Goal: Complete application form

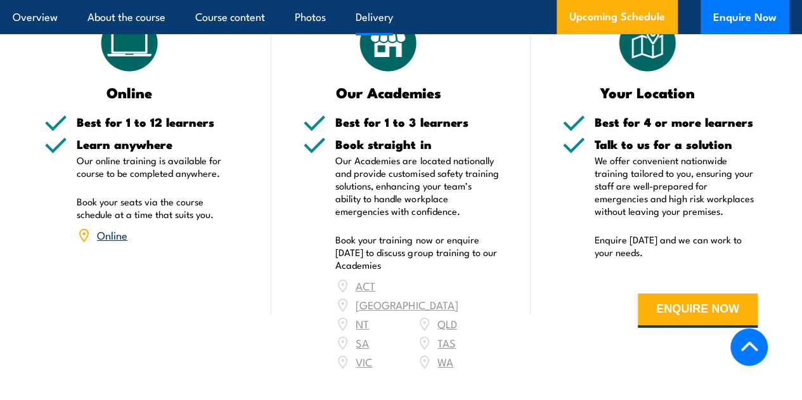
scroll to position [2187, 0]
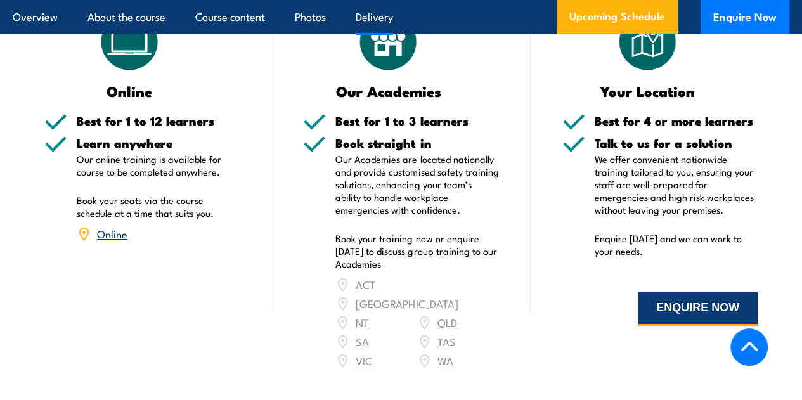
click at [686, 301] on button "ENQUIRE NOW" at bounding box center [698, 309] width 120 height 34
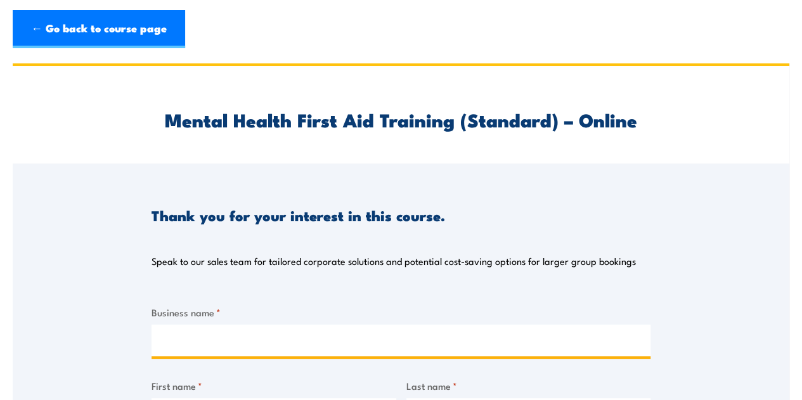
click at [241, 341] on input "Business name *" at bounding box center [401, 341] width 499 height 32
type input "Barnardos [GEOGRAPHIC_DATA]"
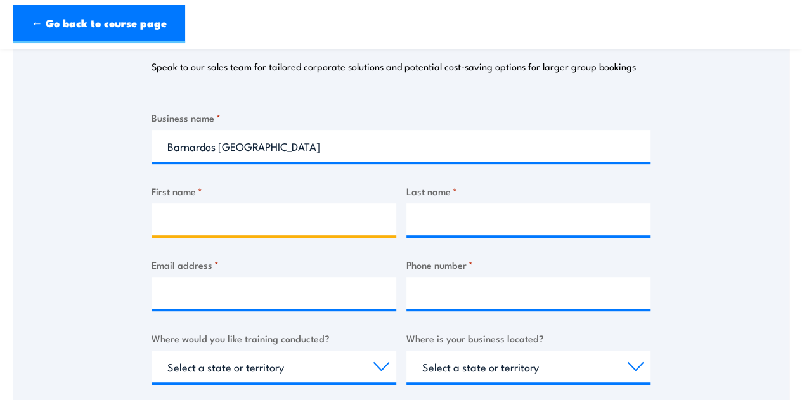
scroll to position [214, 0]
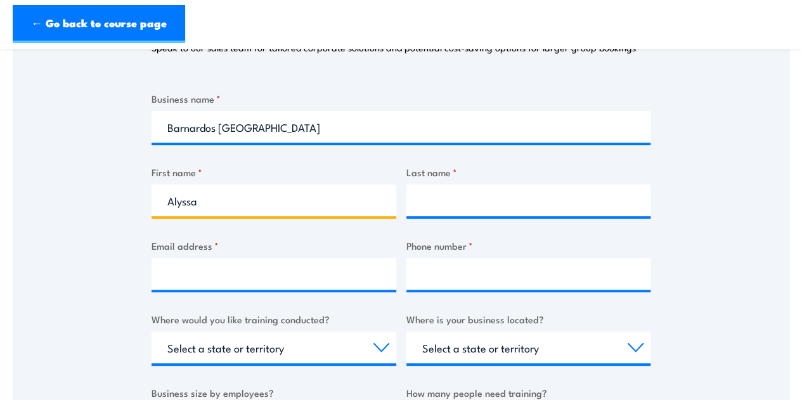
type input "Alyssa"
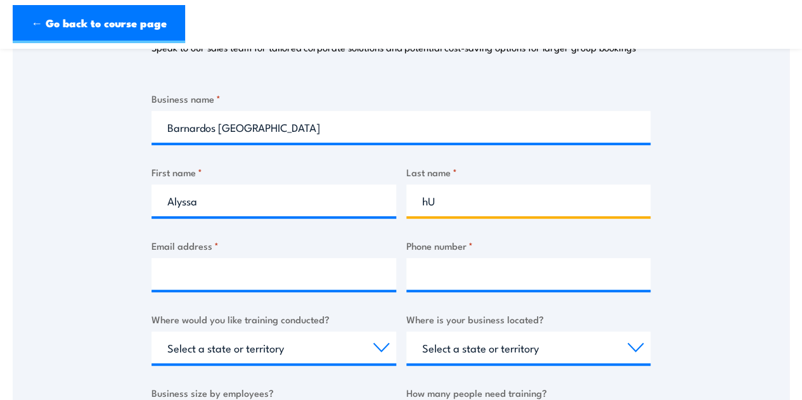
type input "h"
type input "[PERSON_NAME]"
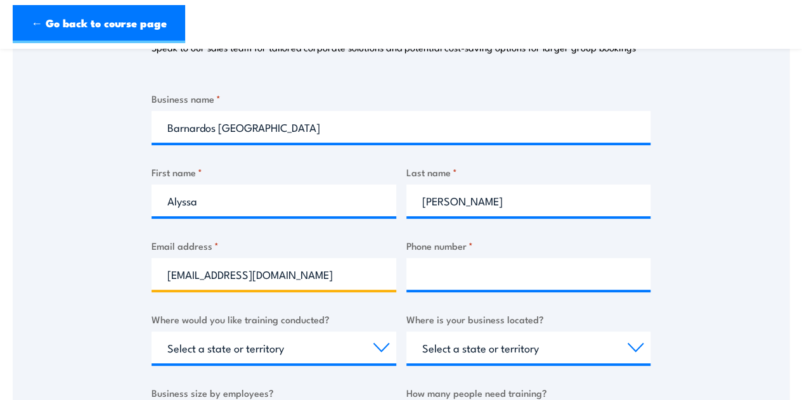
type input "[EMAIL_ADDRESS][DOMAIN_NAME]"
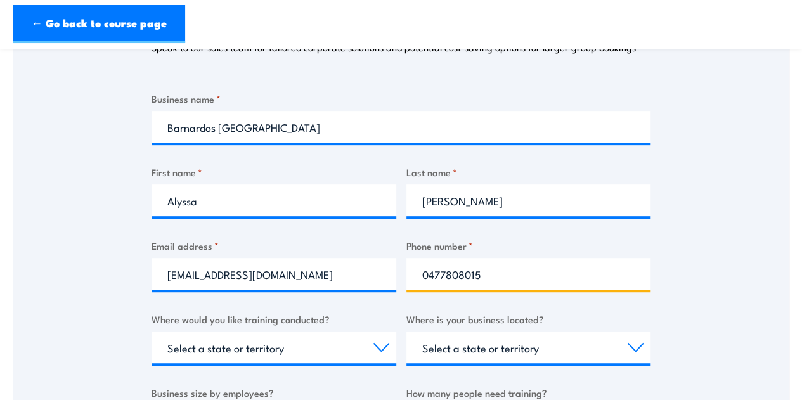
type input "0477808015"
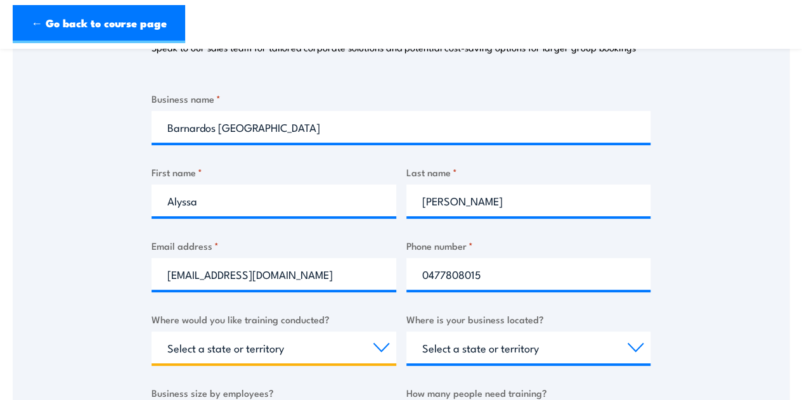
click at [255, 353] on select "Select a state or territory Nationally - multiple locations [GEOGRAPHIC_DATA] […" at bounding box center [274, 348] width 245 height 32
select select "ACT"
click at [152, 332] on select "Select a state or territory Nationally - multiple locations [GEOGRAPHIC_DATA] […" at bounding box center [274, 348] width 245 height 32
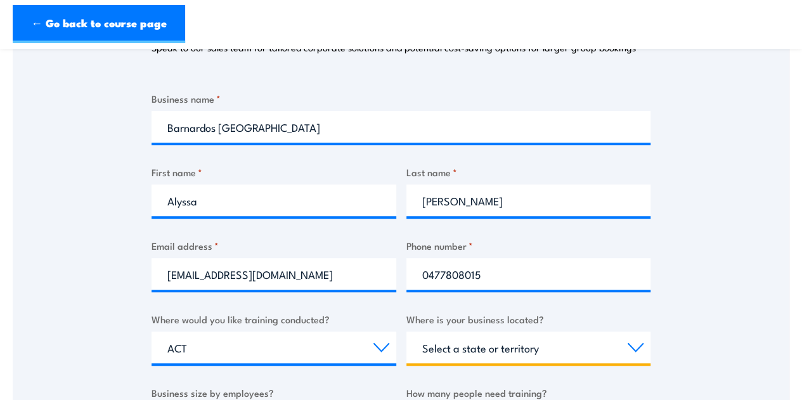
click at [477, 357] on select "Select a state or territory [GEOGRAPHIC_DATA] [GEOGRAPHIC_DATA] [GEOGRAPHIC_DAT…" at bounding box center [529, 348] width 245 height 32
select select "ACT"
click at [407, 332] on select "Select a state or territory [GEOGRAPHIC_DATA] [GEOGRAPHIC_DATA] [GEOGRAPHIC_DAT…" at bounding box center [529, 348] width 245 height 32
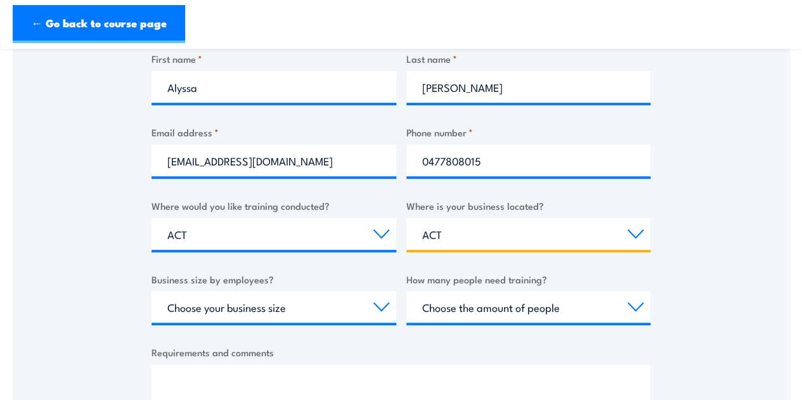
scroll to position [435, 0]
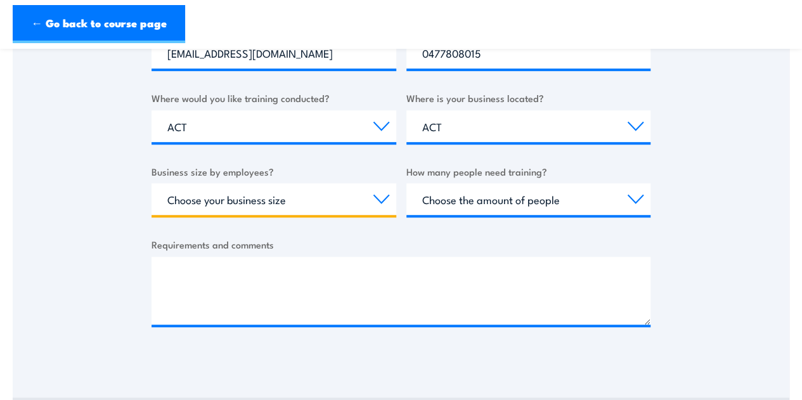
click at [329, 205] on select "Choose your business size 1 to 19 20 to 199 200+" at bounding box center [274, 199] width 245 height 32
select select "20 to 199"
click at [152, 183] on select "Choose your business size 1 to 19 20 to 199 200+" at bounding box center [274, 199] width 245 height 32
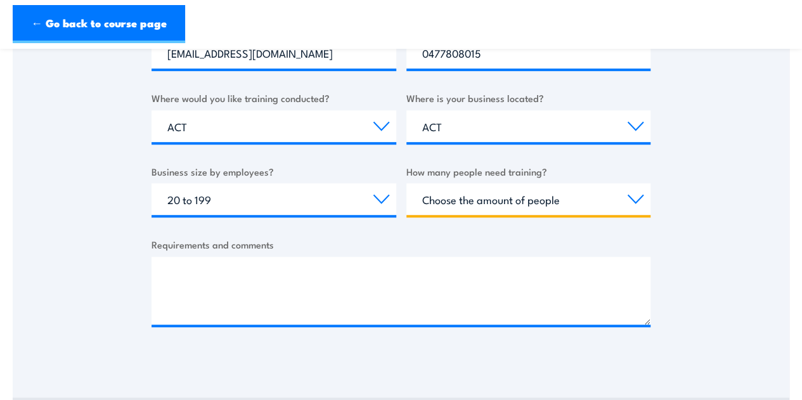
click at [460, 195] on select "Choose the amount of people 1 to 4 5 to 19 20+" at bounding box center [529, 199] width 245 height 32
select select "20+"
click at [407, 183] on select "Choose the amount of people 1 to 4 5 to 19 20+" at bounding box center [529, 199] width 245 height 32
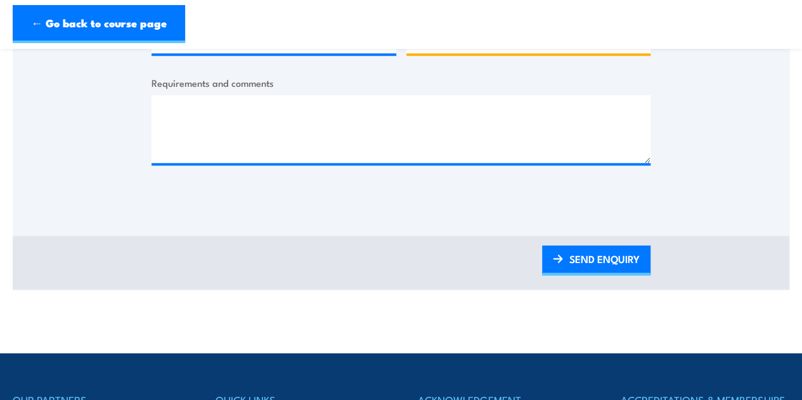
scroll to position [600, 0]
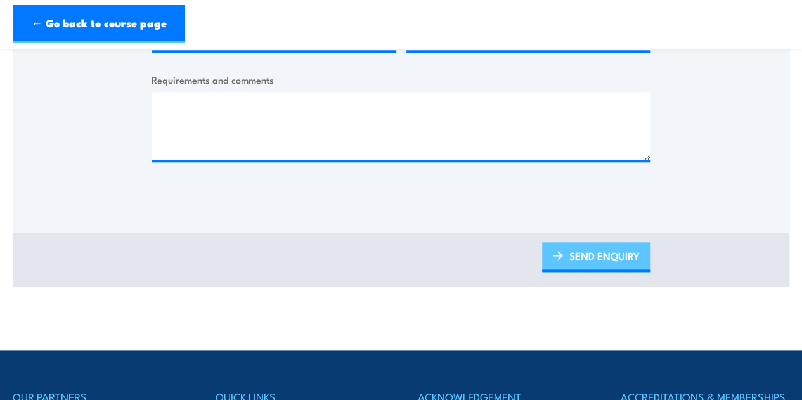
click at [596, 254] on link "SEND ENQUIRY" at bounding box center [596, 257] width 108 height 30
click at [583, 261] on link "SEND ENQUIRY" at bounding box center [596, 257] width 108 height 30
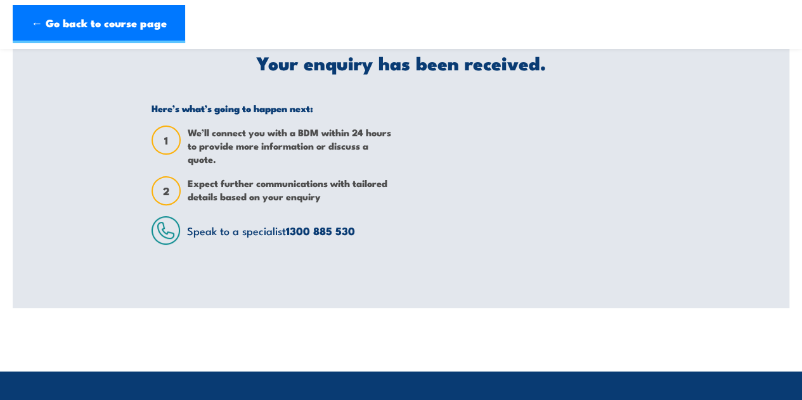
scroll to position [113, 0]
